Goal: Information Seeking & Learning: Learn about a topic

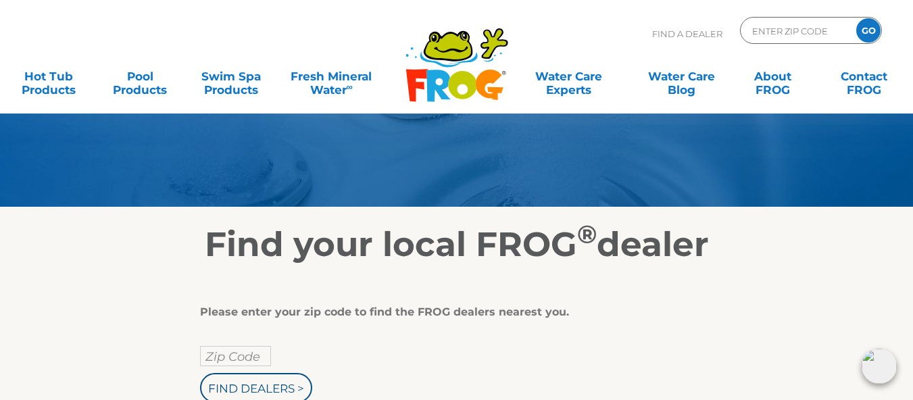
scroll to position [135, 0]
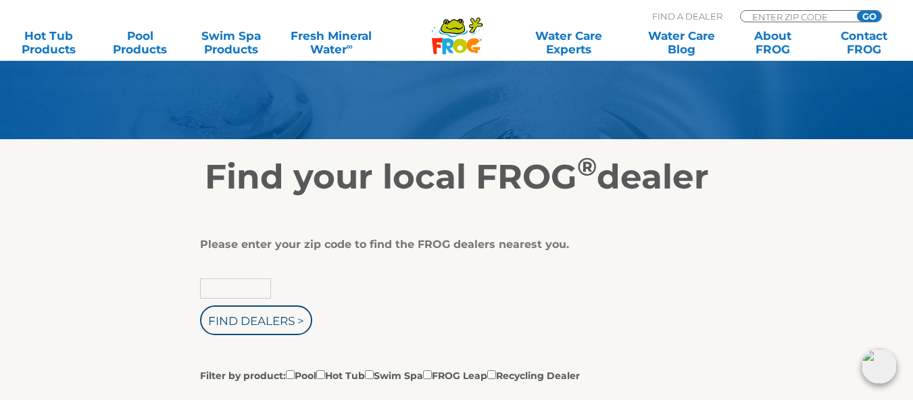
click at [243, 289] on input "text" at bounding box center [235, 288] width 71 height 20
type input "02888"
click at [251, 315] on input "Find Dealers >" at bounding box center [256, 320] width 112 height 30
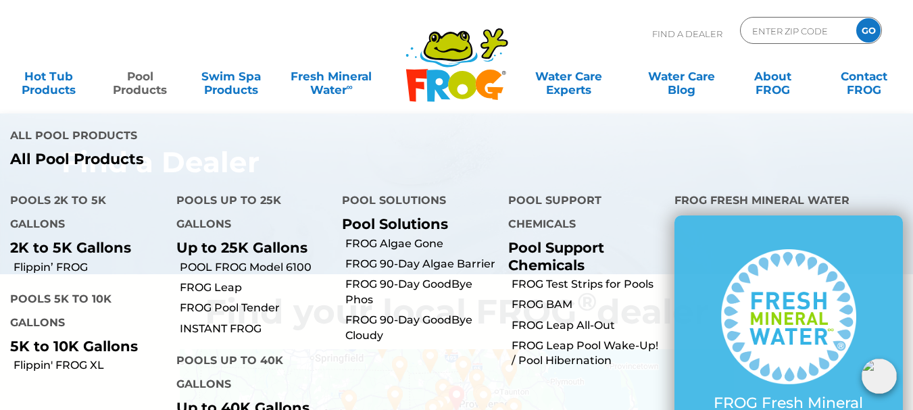
click at [135, 79] on link "Pool Products" at bounding box center [140, 76] width 71 height 27
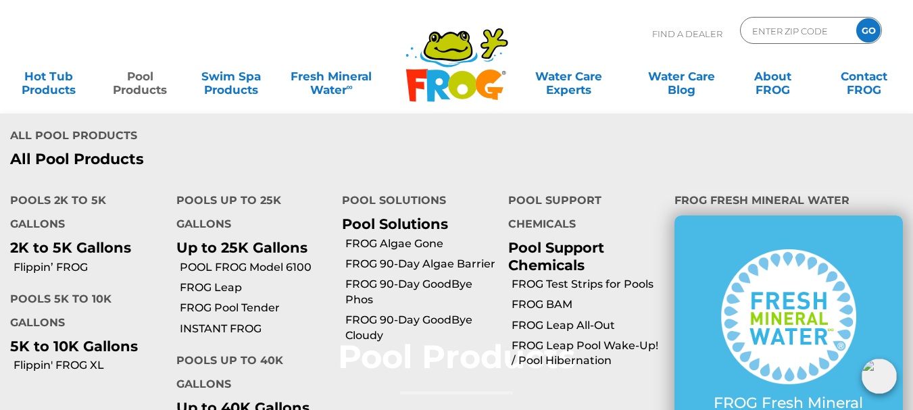
click at [241, 251] on p "Up to 25K Gallons" at bounding box center [249, 247] width 146 height 17
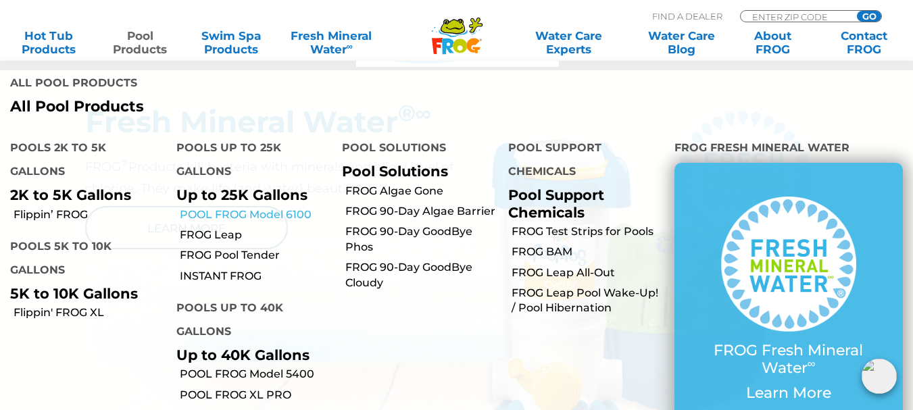
scroll to position [676, 0]
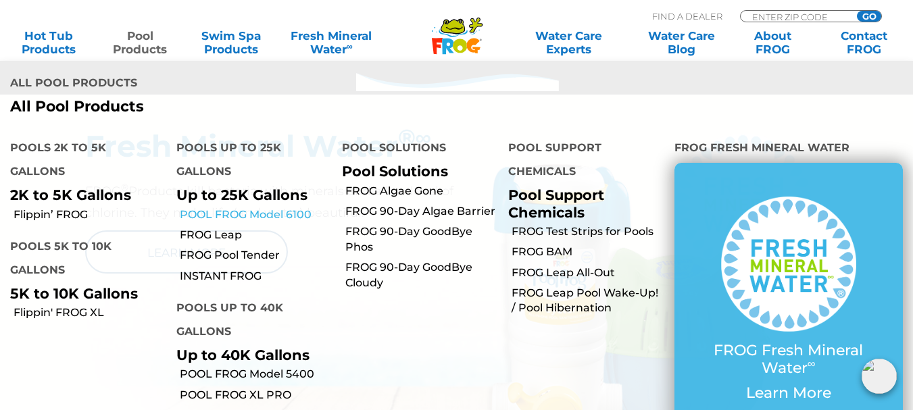
click at [264, 214] on link "POOL FROG Model 6100" at bounding box center [256, 214] width 153 height 15
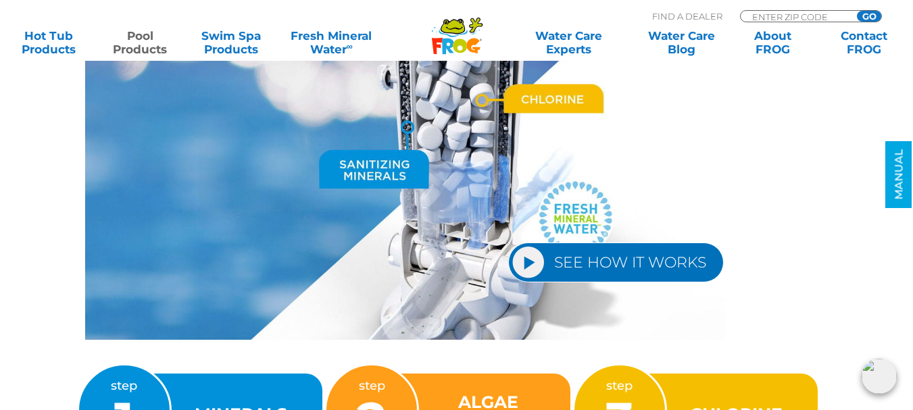
scroll to position [1622, 0]
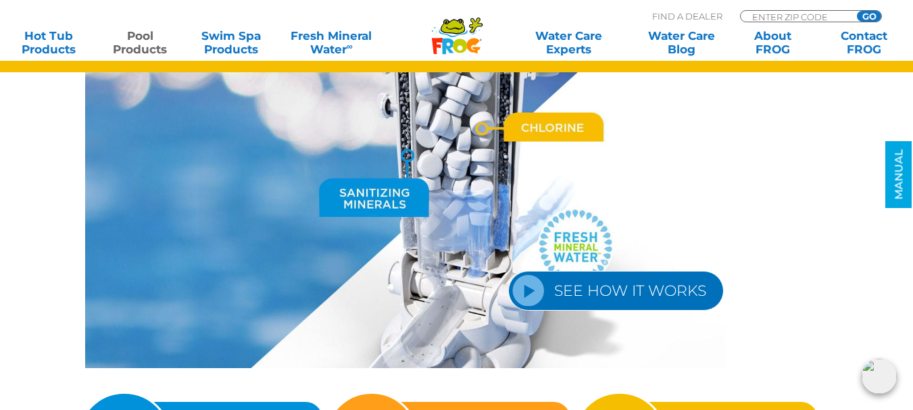
click at [531, 288] on link "SEE HOW IT WORKS" at bounding box center [616, 291] width 216 height 40
